Goal: Information Seeking & Learning: Learn about a topic

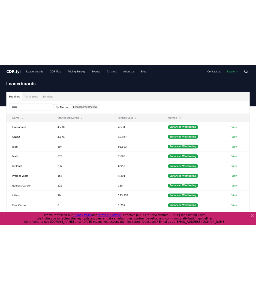
scroll to position [10, 0]
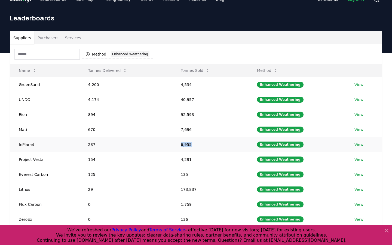
drag, startPoint x: 192, startPoint y: 144, endPoint x: 178, endPoint y: 144, distance: 14.7
click at [178, 144] on td "6,955" at bounding box center [210, 144] width 76 height 15
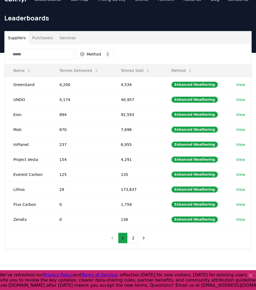
click at [154, 36] on div "Suppliers Purchasers Services" at bounding box center [128, 37] width 246 height 13
click at [135, 242] on button "2" at bounding box center [133, 237] width 10 height 11
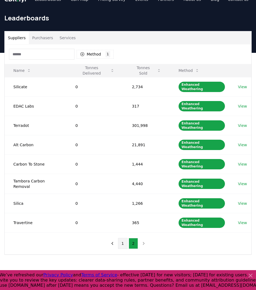
click at [121, 238] on button "1" at bounding box center [123, 243] width 10 height 11
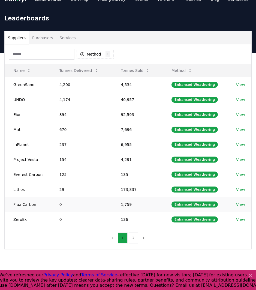
click at [241, 204] on link "View" at bounding box center [240, 204] width 9 height 5
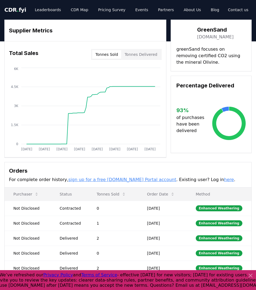
click at [116, 51] on button "Tonnes Sold" at bounding box center [106, 54] width 29 height 9
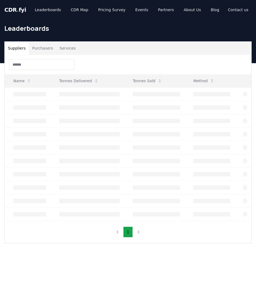
scroll to position [10, 0]
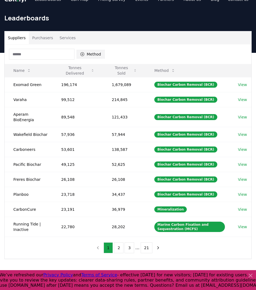
click at [93, 58] on button "Method" at bounding box center [90, 54] width 28 height 9
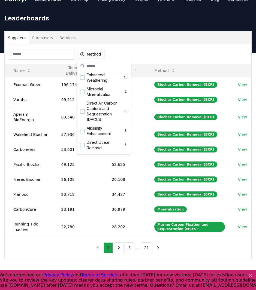
scroll to position [105, 0]
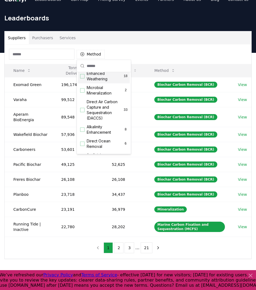
click at [100, 82] on span "Enhanced Weathering" at bounding box center [105, 76] width 37 height 11
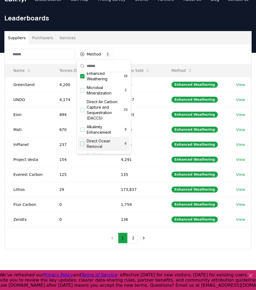
click at [146, 50] on div "Method 1 Enhanced Weathering" at bounding box center [128, 54] width 246 height 20
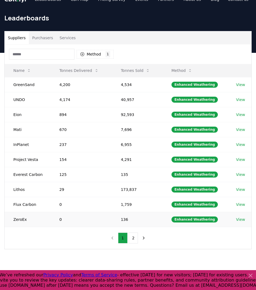
click at [18, 220] on td "ZeroEx" at bounding box center [28, 219] width 46 height 15
click at [241, 219] on link "View" at bounding box center [240, 219] width 9 height 5
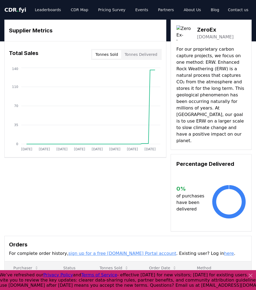
click at [21, 11] on span "CDR . fyi" at bounding box center [15, 10] width 22 height 7
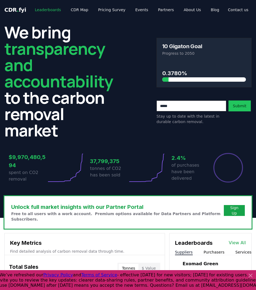
click at [47, 8] on link "Leaderboards" at bounding box center [47, 10] width 35 height 10
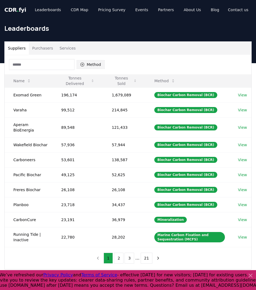
click at [79, 63] on button "Method" at bounding box center [90, 64] width 28 height 9
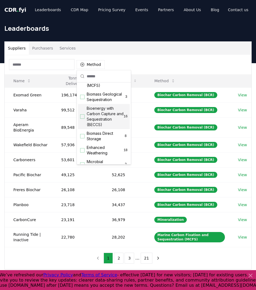
scroll to position [52, 0]
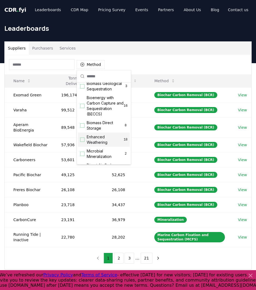
click at [99, 143] on span "Enhanced Weathering" at bounding box center [105, 139] width 37 height 11
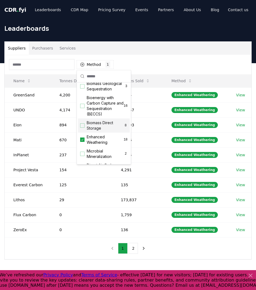
click at [149, 65] on div "Method 1 Enhanced Weathering" at bounding box center [128, 65] width 246 height 20
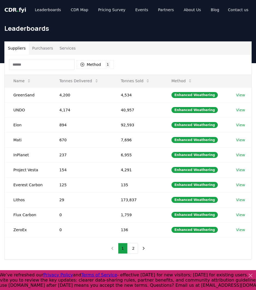
click at [133, 248] on button "2" at bounding box center [133, 248] width 10 height 11
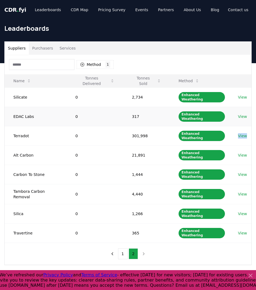
click at [238, 114] on link "View" at bounding box center [242, 116] width 9 height 5
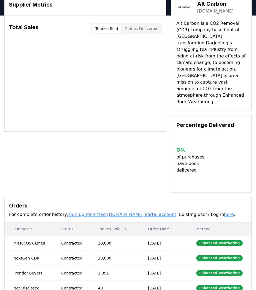
scroll to position [35, 0]
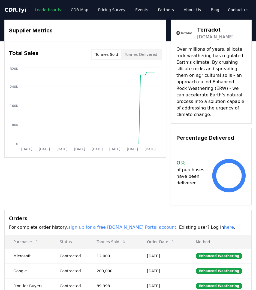
click at [39, 11] on link "Leaderboards" at bounding box center [47, 10] width 35 height 10
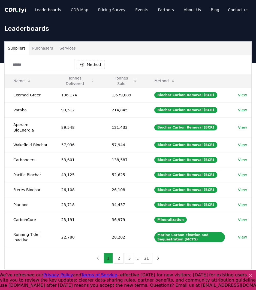
click at [53, 63] on input at bounding box center [41, 64] width 65 height 11
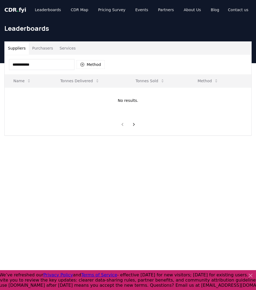
type input "**********"
click at [47, 62] on input "**********" at bounding box center [41, 64] width 65 height 11
click at [96, 62] on button "Method" at bounding box center [90, 64] width 28 height 9
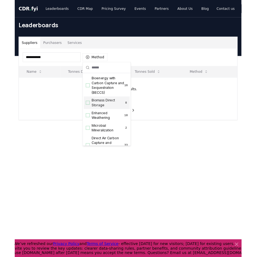
scroll to position [63, 0]
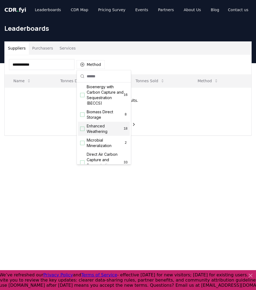
click at [100, 134] on span "Enhanced Weathering" at bounding box center [105, 128] width 37 height 11
click at [142, 193] on main "**********" at bounding box center [128, 208] width 256 height 290
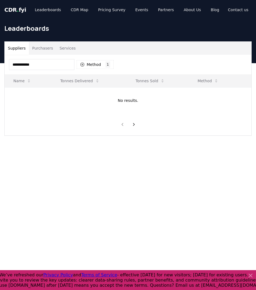
click at [43, 64] on input "**********" at bounding box center [41, 64] width 65 height 11
drag, startPoint x: 41, startPoint y: 65, endPoint x: 10, endPoint y: 65, distance: 31.3
click at [10, 65] on input "**********" at bounding box center [41, 64] width 65 height 11
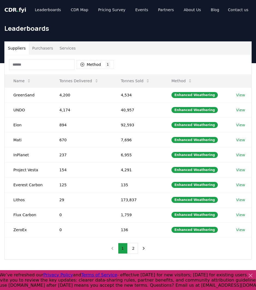
click at [58, 68] on input at bounding box center [41, 64] width 65 height 11
click at [128, 247] on button "2" at bounding box center [133, 248] width 10 height 11
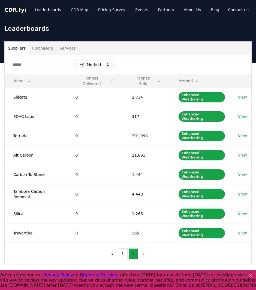
click at [129, 247] on div "Suppliers Purchasers Services Method 1 Enhanced Weathering Name Tonnes Delivere…" at bounding box center [128, 174] width 256 height 223
drag, startPoint x: 117, startPoint y: 220, endPoint x: 120, endPoint y: 219, distance: 3.2
click at [117, 248] on nav "1 2" at bounding box center [128, 253] width 41 height 11
click at [120, 248] on button "1" at bounding box center [123, 253] width 10 height 11
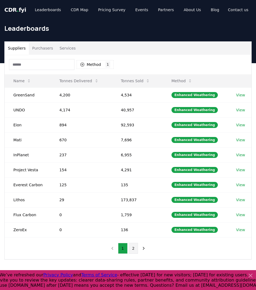
click at [134, 248] on button "2" at bounding box center [133, 248] width 10 height 11
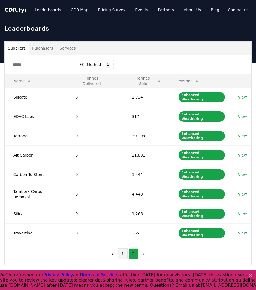
click at [120, 248] on button "1" at bounding box center [123, 253] width 10 height 11
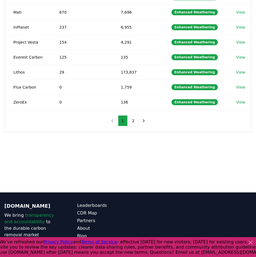
scroll to position [154, 0]
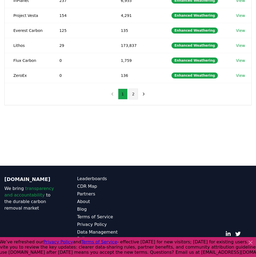
click at [133, 94] on button "2" at bounding box center [133, 93] width 10 height 11
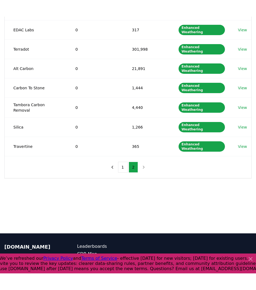
scroll to position [101, 0]
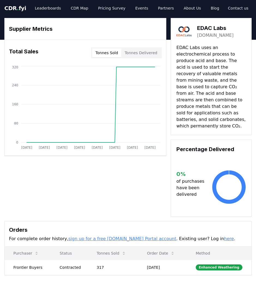
scroll to position [2, 0]
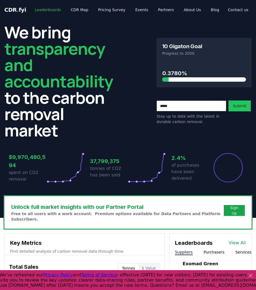
click at [47, 11] on link "Leaderboards" at bounding box center [47, 10] width 35 height 10
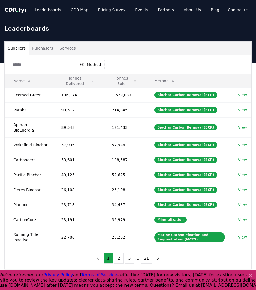
click at [112, 48] on div "Suppliers Purchasers Services" at bounding box center [128, 48] width 246 height 13
click at [90, 62] on button "Method" at bounding box center [90, 64] width 28 height 9
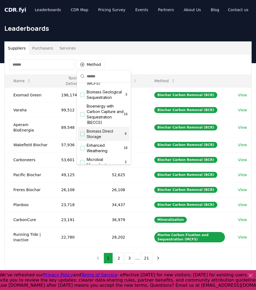
scroll to position [44, 0]
click at [109, 152] on span "Enhanced Weathering" at bounding box center [105, 147] width 37 height 11
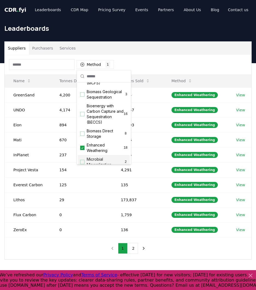
click at [59, 254] on div "Method 1 Enhanced Weathering Name Tonnes Delivered Tonnes Sold Method GreenSand…" at bounding box center [128, 157] width 246 height 204
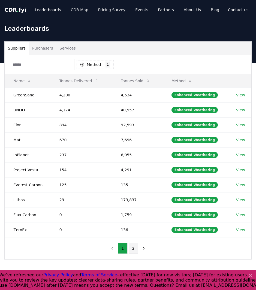
click at [130, 246] on button "2" at bounding box center [133, 248] width 10 height 11
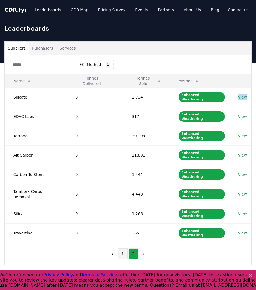
click at [122, 248] on button "1" at bounding box center [123, 253] width 10 height 11
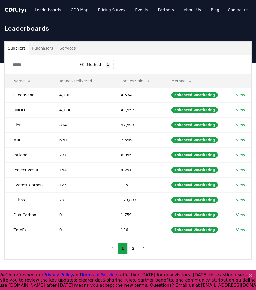
click at [134, 245] on button "2" at bounding box center [133, 248] width 10 height 11
